Goal: Information Seeking & Learning: Learn about a topic

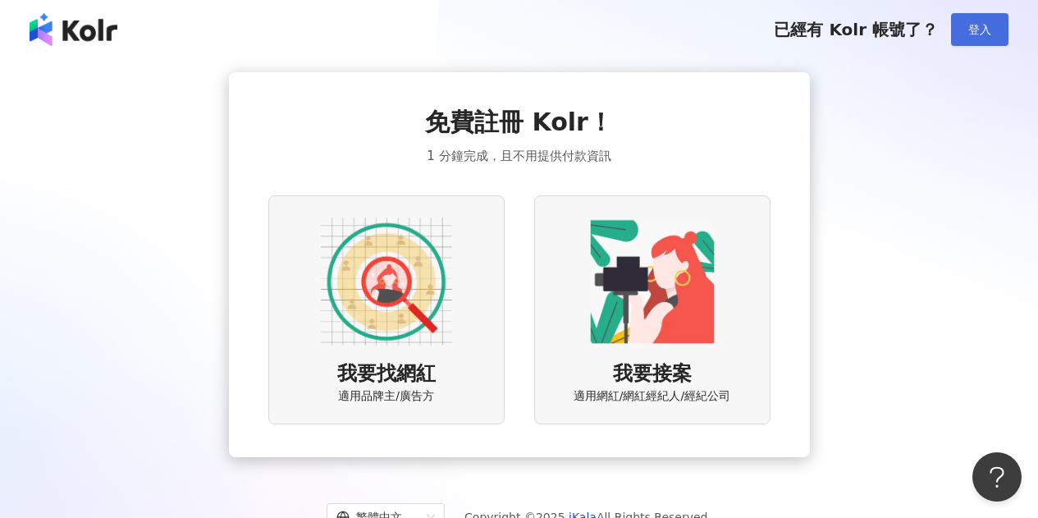
click at [974, 30] on span "登入" at bounding box center [979, 29] width 23 height 13
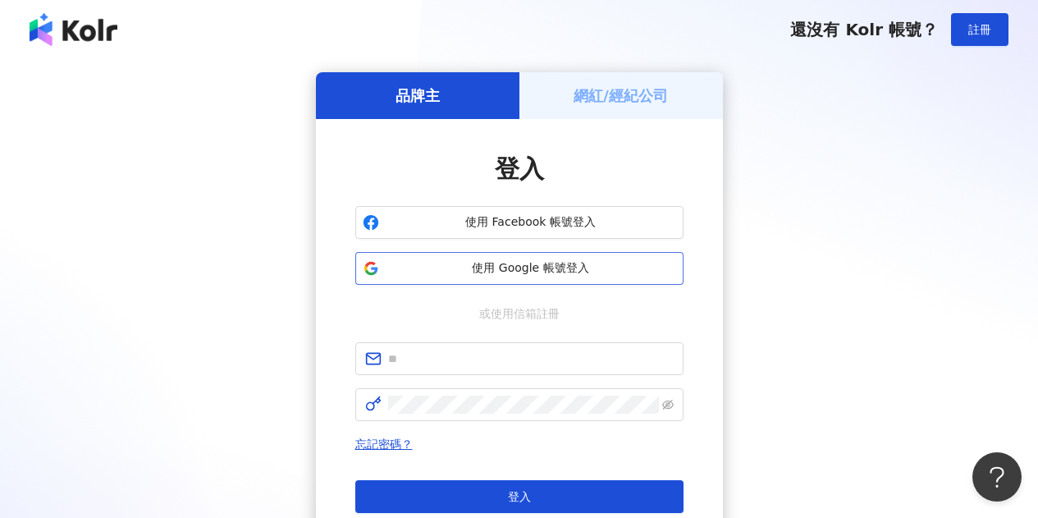
click at [485, 285] on button "使用 Google 帳號登入" at bounding box center [519, 268] width 328 height 33
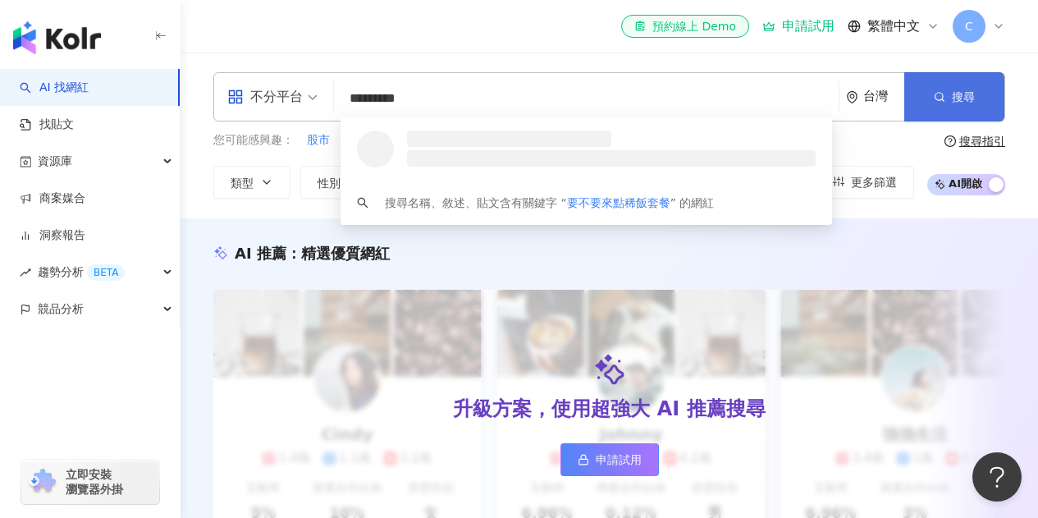
type input "*********"
click at [941, 103] on span "button" at bounding box center [939, 96] width 11 height 13
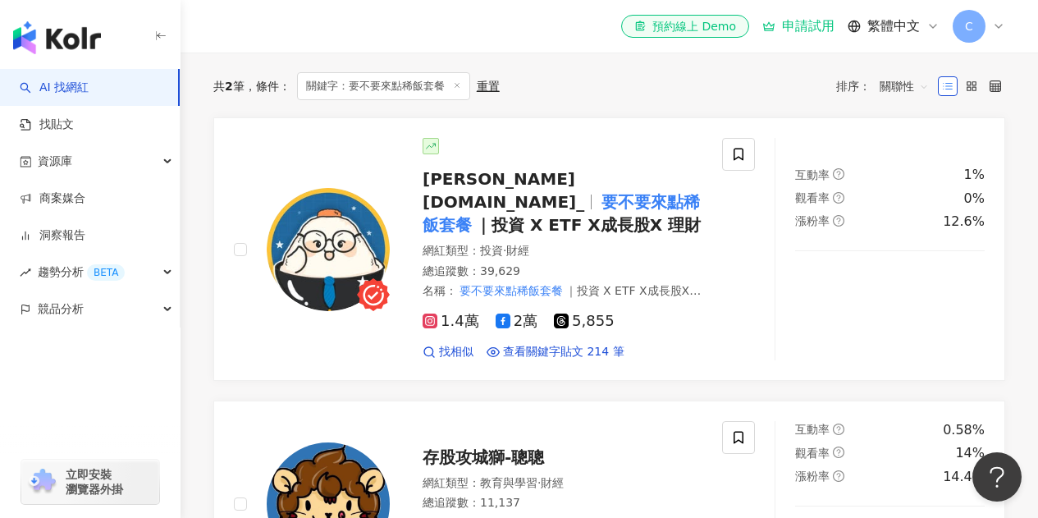
scroll to position [492, 0]
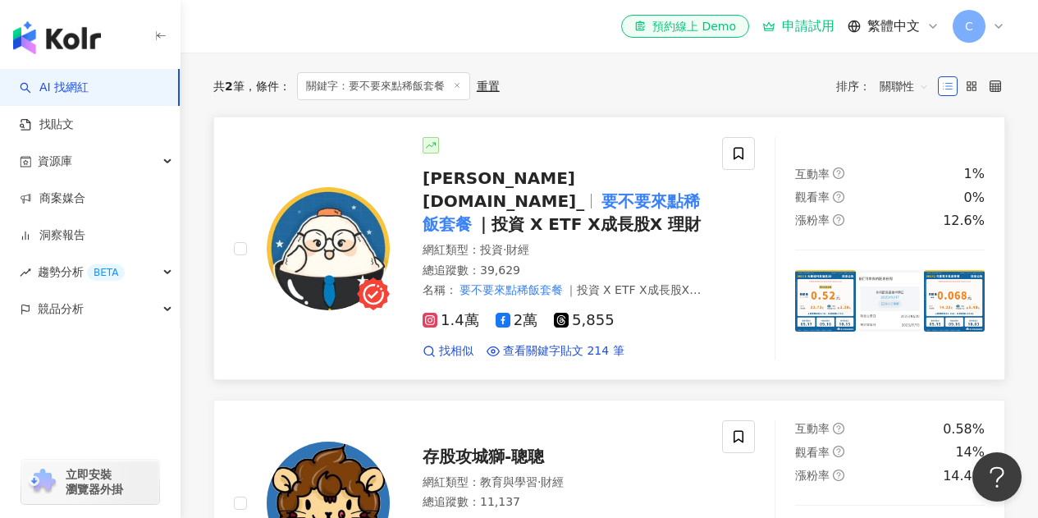
click at [587, 214] on span "｜投資 X ETF X成長股X 理財" at bounding box center [588, 224] width 226 height 20
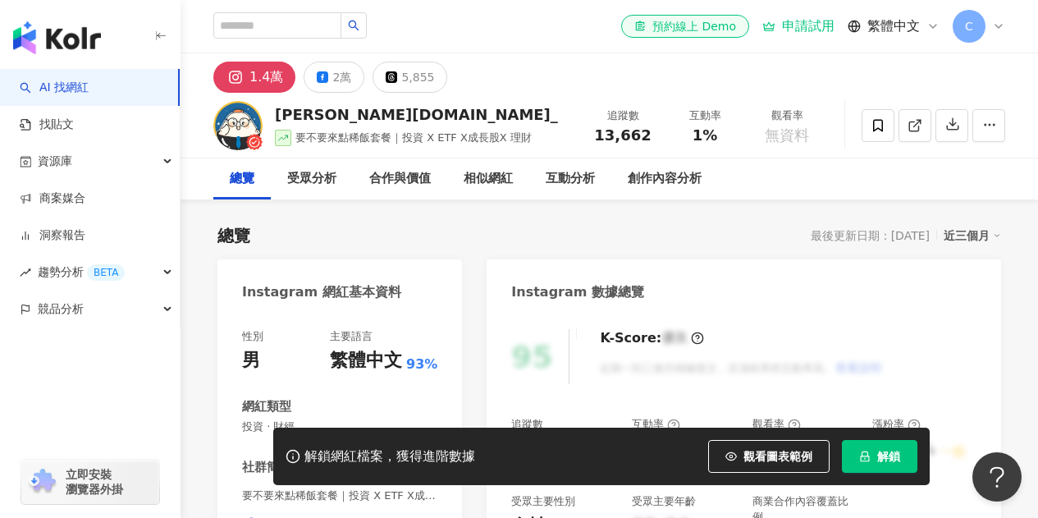
click at [500, 228] on div "總覽 最後更新日期：[DATE] 近三個月" at bounding box center [609, 235] width 784 height 23
